Goal: Task Accomplishment & Management: Use online tool/utility

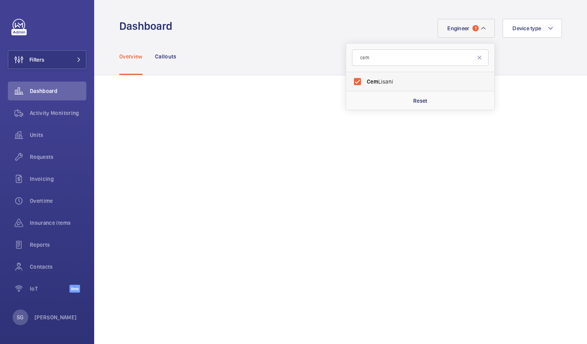
click at [351, 82] on label "[PERSON_NAME]" at bounding box center [414, 81] width 136 height 19
click at [351, 82] on input "[PERSON_NAME]" at bounding box center [357, 82] width 16 height 16
checkbox input "false"
click at [381, 59] on input "cem" at bounding box center [420, 57] width 136 height 16
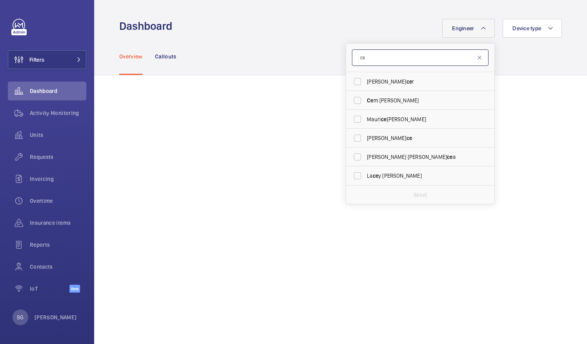
type input "c"
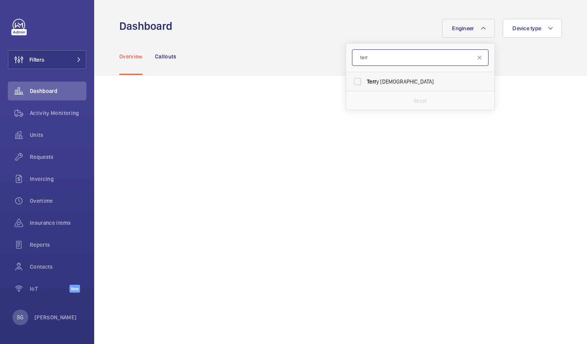
type input "terr"
click at [355, 84] on label "Terr y French" at bounding box center [414, 81] width 136 height 19
click at [355, 84] on input "Terr y French" at bounding box center [357, 82] width 16 height 16
checkbox input "true"
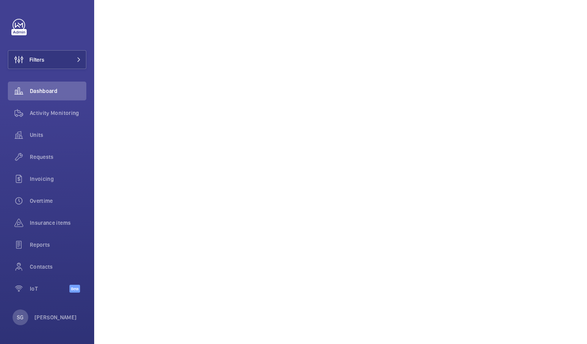
scroll to position [290, 0]
